Goal: Information Seeking & Learning: Learn about a topic

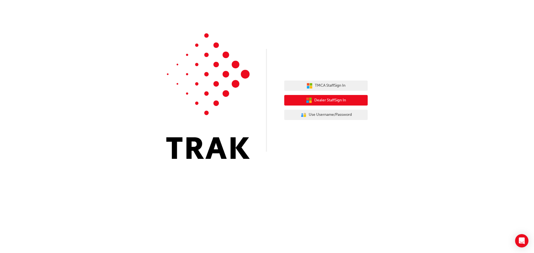
click at [341, 99] on span "Dealer Staff Sign In" at bounding box center [330, 100] width 32 height 6
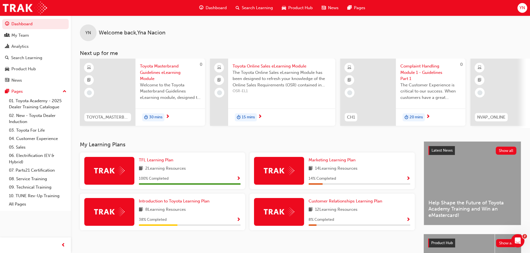
click at [432, 36] on div "YN Welcome back , [PERSON_NAME]" at bounding box center [300, 29] width 459 height 26
click at [26, 50] on div "Analytics" at bounding box center [19, 46] width 17 height 6
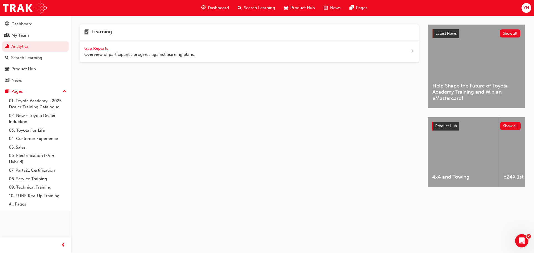
click at [411, 52] on span "next-icon" at bounding box center [412, 51] width 4 height 7
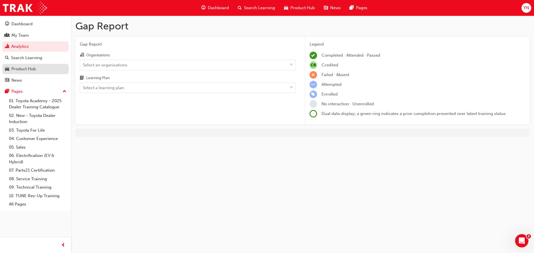
click at [38, 72] on div "Product Hub" at bounding box center [35, 69] width 61 height 7
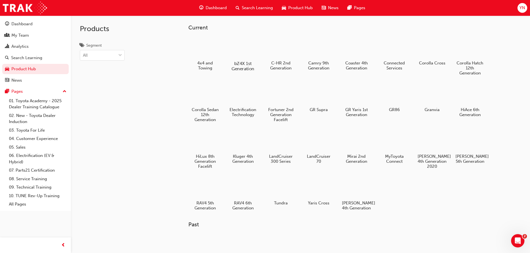
click at [244, 51] on div at bounding box center [242, 47] width 31 height 22
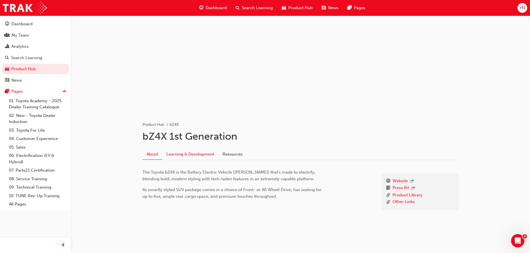
scroll to position [21, 0]
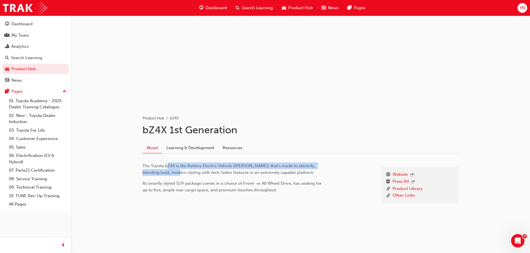
drag, startPoint x: 168, startPoint y: 166, endPoint x: 168, endPoint y: 175, distance: 8.9
click at [168, 175] on span "The Toyota bZ4X is the Battery Electric Vehicle (BEV) that’s made to electrify,…" at bounding box center [229, 170] width 174 height 12
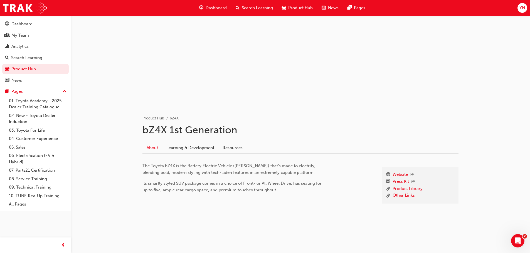
click at [309, 179] on div "The Toyota bZ4X is the Battery Electric Vehicle (BEV) that’s made to electrify,…" at bounding box center [232, 178] width 181 height 31
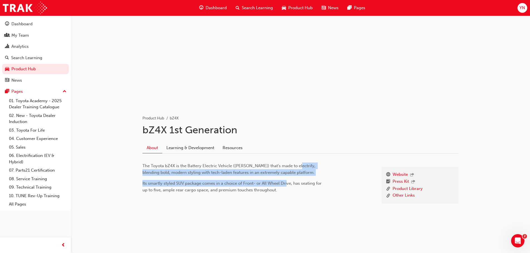
drag, startPoint x: 294, startPoint y: 169, endPoint x: 284, endPoint y: 183, distance: 17.5
click at [286, 182] on div "The Toyota bZ4X is the Battery Electric Vehicle (BEV) that’s made to electrify,…" at bounding box center [232, 178] width 181 height 31
drag, startPoint x: 284, startPoint y: 184, endPoint x: 271, endPoint y: 187, distance: 14.1
click at [284, 184] on span "Its smartly styled SUV package comes in a choice of Front- or All Wheel Drive, …" at bounding box center [232, 187] width 180 height 12
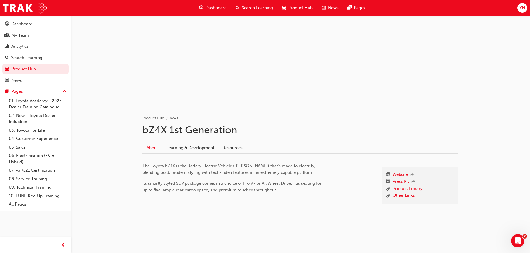
click at [224, 192] on span "Its smartly styled SUV package comes in a choice of Front- or All Wheel Drive, …" at bounding box center [232, 187] width 180 height 12
click at [184, 149] on link "Learning & Development" at bounding box center [190, 148] width 56 height 11
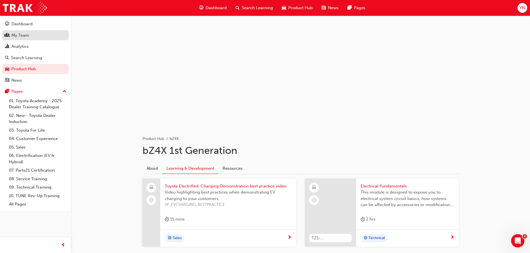
click at [43, 36] on div "My Team" at bounding box center [35, 35] width 61 height 7
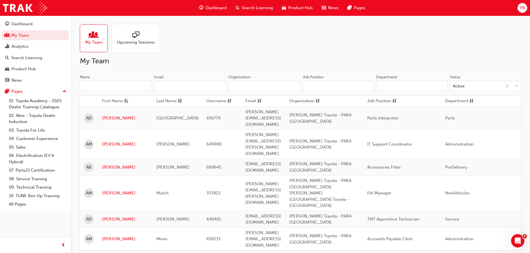
click at [135, 46] on div "Upcoming Sessions" at bounding box center [135, 38] width 47 height 28
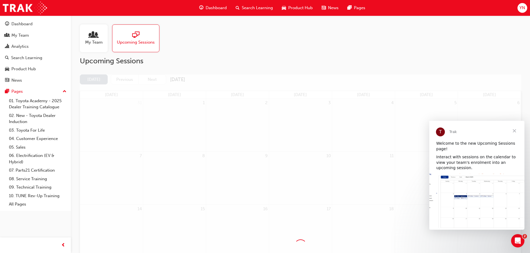
click at [515, 133] on span "Close" at bounding box center [514, 131] width 20 height 20
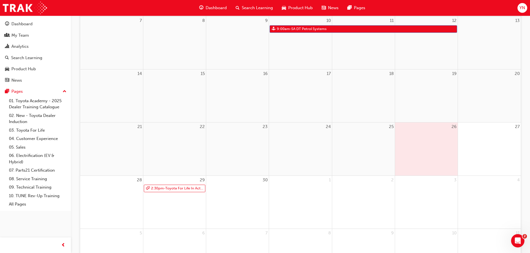
scroll to position [136, 0]
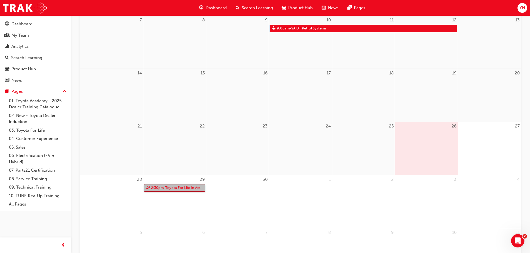
click at [182, 190] on link "2:30pm - Toyota For Life In Action - Virtual Classroom" at bounding box center [174, 188] width 61 height 8
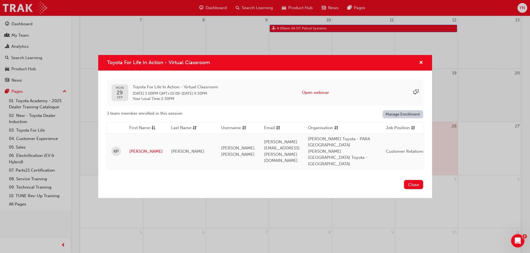
click at [255, 215] on div "Toyota For Life In Action - Virtual Classroom MON 29 SEP Toyota For Life In Act…" at bounding box center [265, 126] width 530 height 253
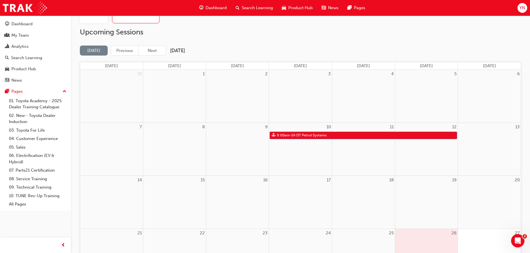
scroll to position [25, 0]
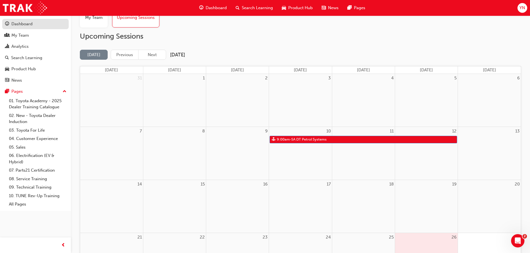
click at [26, 26] on div "Dashboard" at bounding box center [21, 24] width 21 height 6
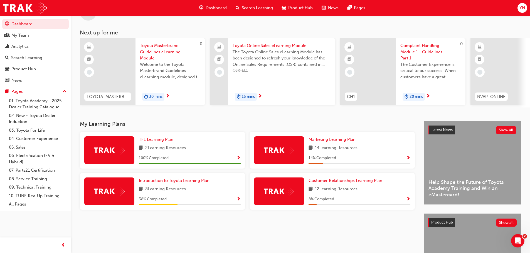
scroll to position [56, 0]
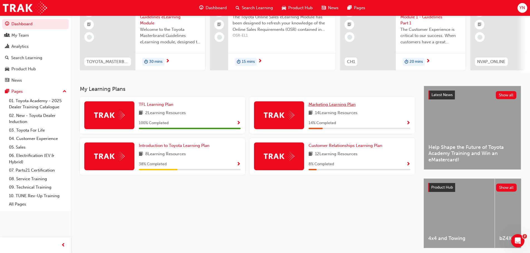
click at [322, 107] on span "Marketing Learning Plan" at bounding box center [331, 104] width 47 height 5
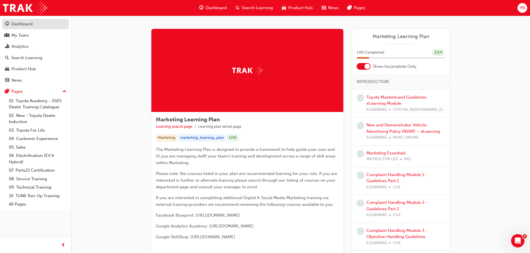
click at [31, 25] on div "Dashboard" at bounding box center [21, 24] width 21 height 6
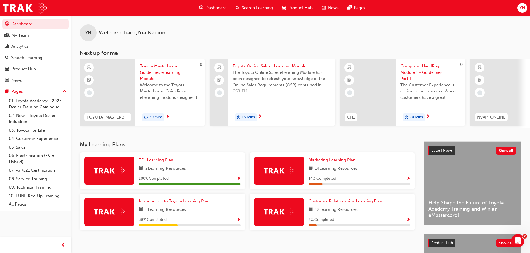
click at [336, 202] on span "Customer Relationships Learning Plan" at bounding box center [345, 201] width 74 height 5
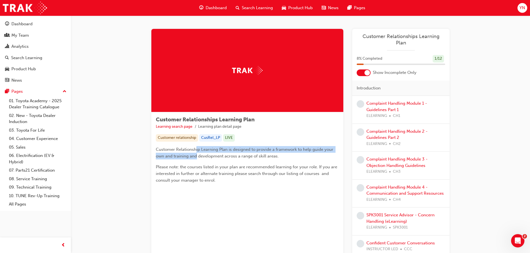
drag, startPoint x: 197, startPoint y: 149, endPoint x: 197, endPoint y: 158, distance: 9.2
click at [197, 157] on span "Customer Relationship Learning Plan is designed to provide a framework to help …" at bounding box center [245, 153] width 179 height 12
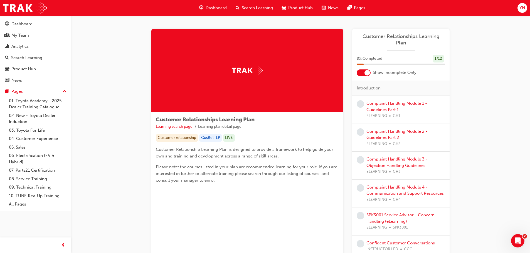
click at [228, 165] on span "Please note: the courses listed in your plan are recommended learning for your …" at bounding box center [247, 174] width 182 height 18
click at [360, 70] on div at bounding box center [364, 73] width 14 height 7
